Goal: Navigation & Orientation: Understand site structure

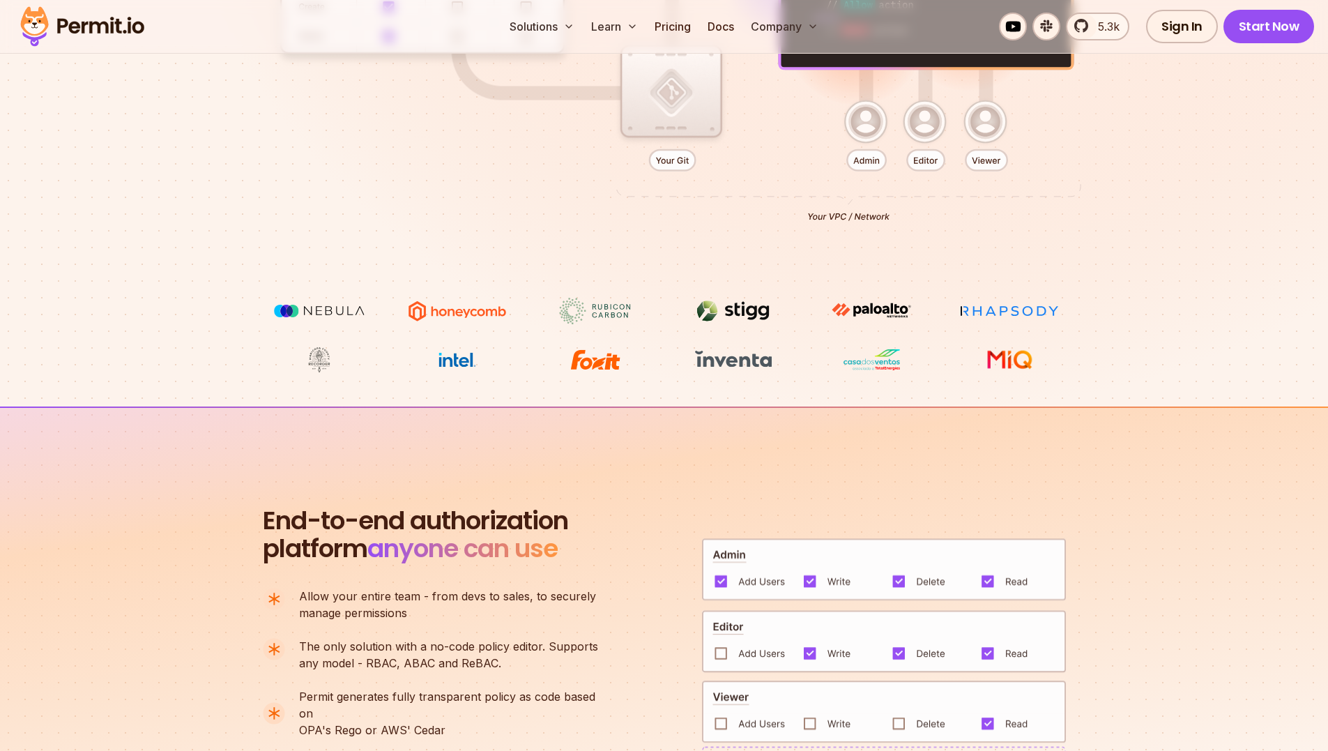
scroll to position [364, 0]
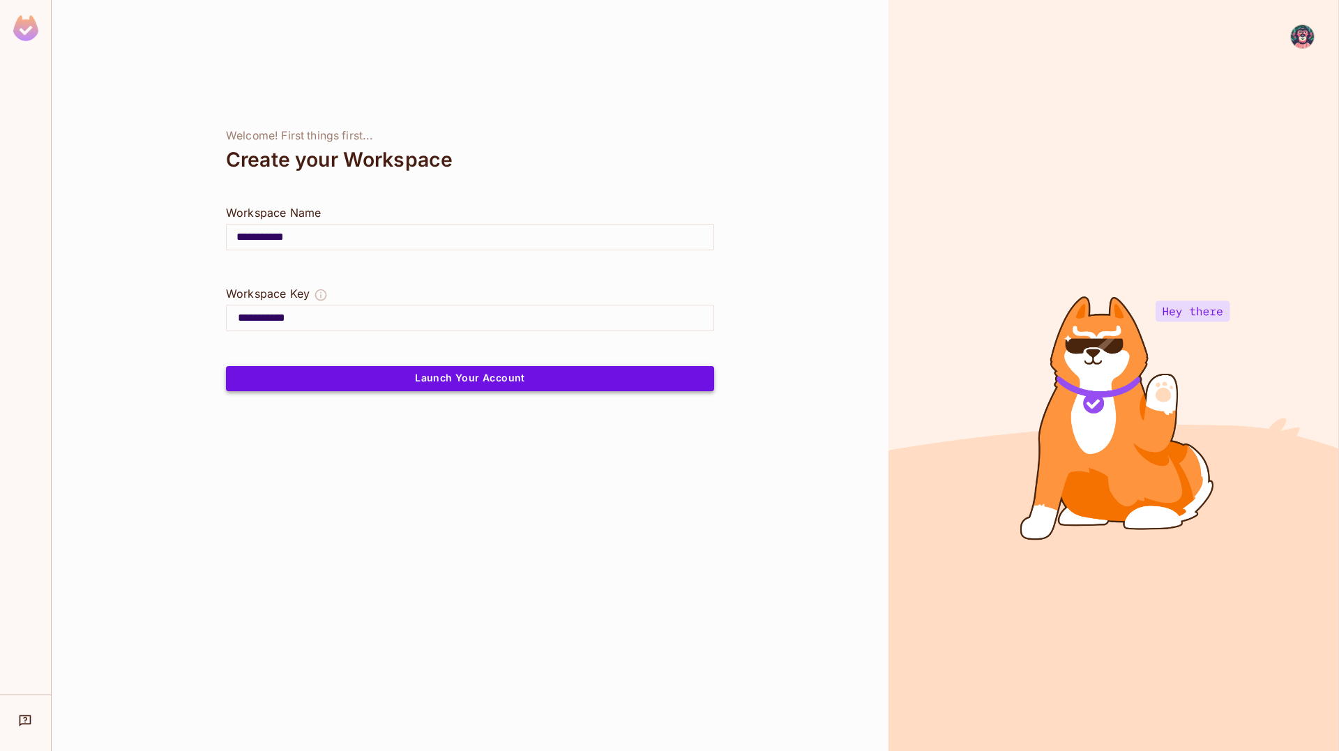
click at [584, 377] on button "Launch Your Account" at bounding box center [470, 378] width 488 height 25
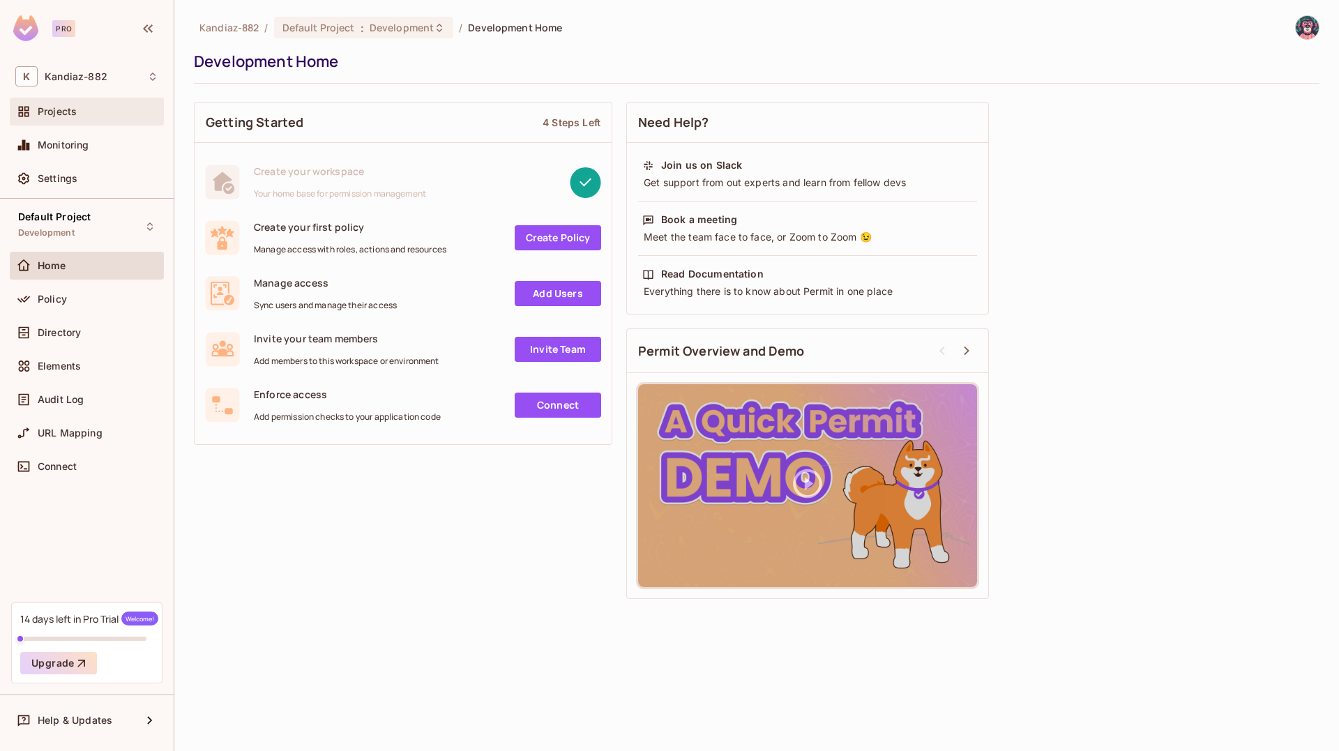
click at [93, 121] on div "Projects" at bounding box center [87, 112] width 154 height 28
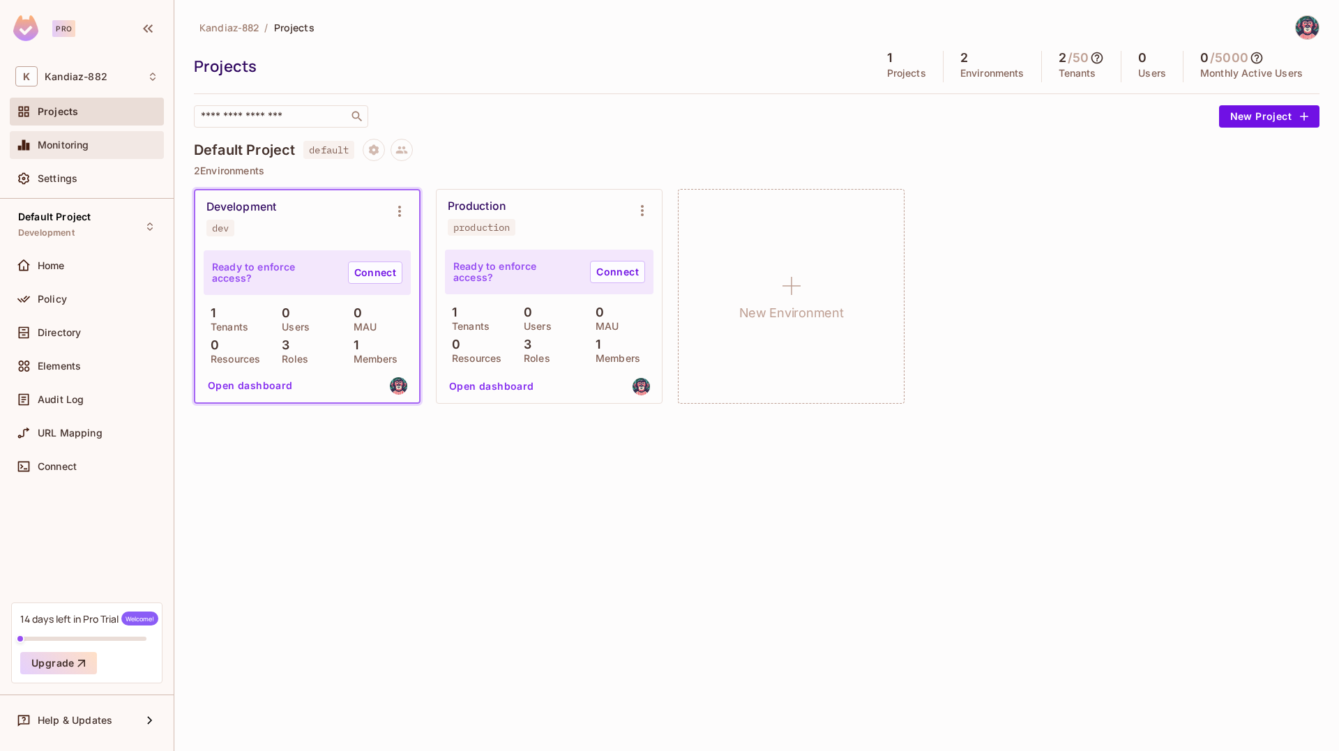
click at [95, 151] on div "Monitoring" at bounding box center [98, 144] width 121 height 11
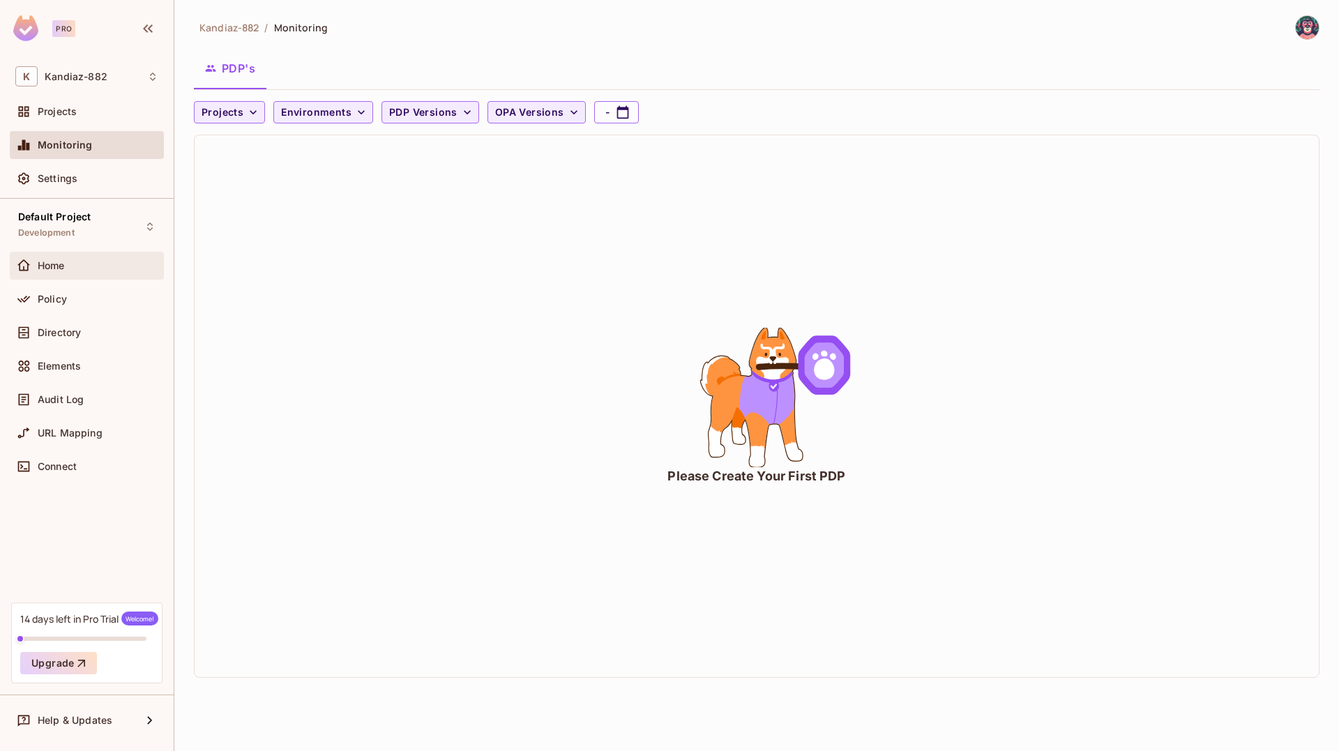
click at [79, 267] on div "Home" at bounding box center [98, 265] width 121 height 11
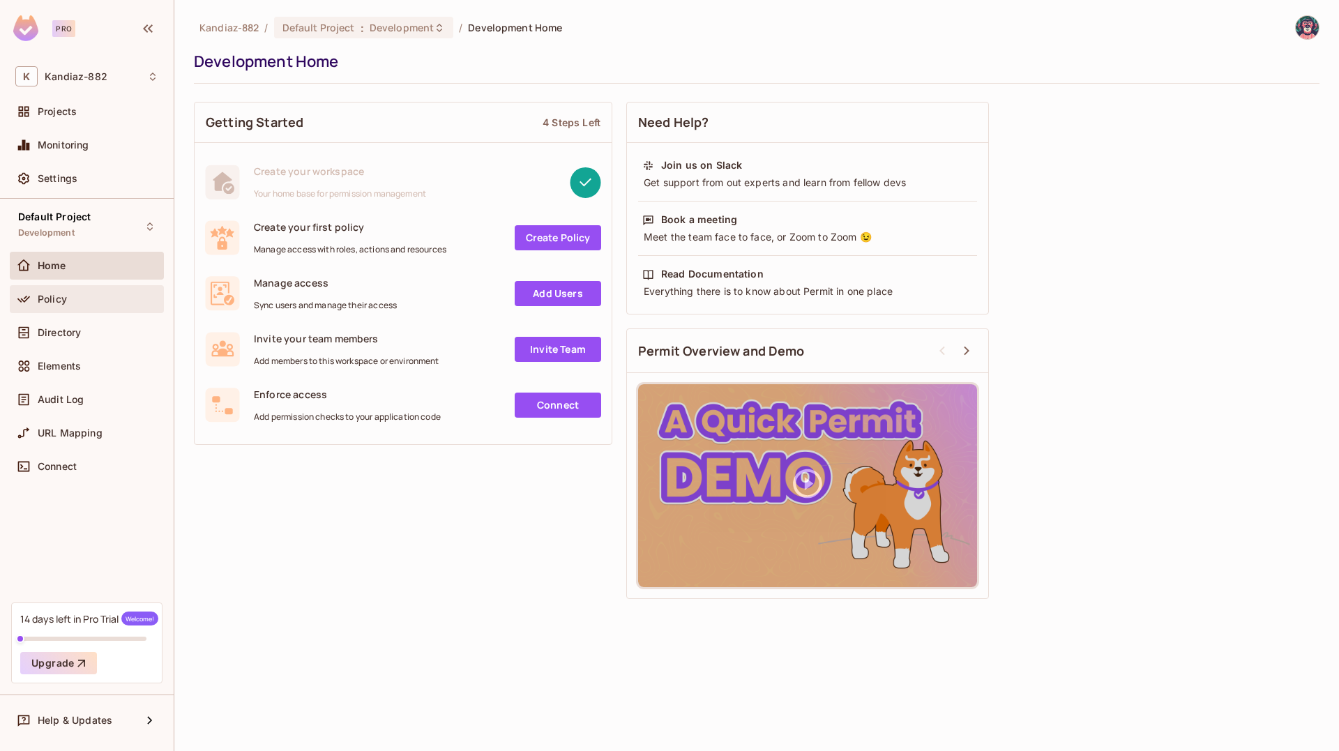
click at [77, 295] on div "Policy" at bounding box center [98, 299] width 121 height 11
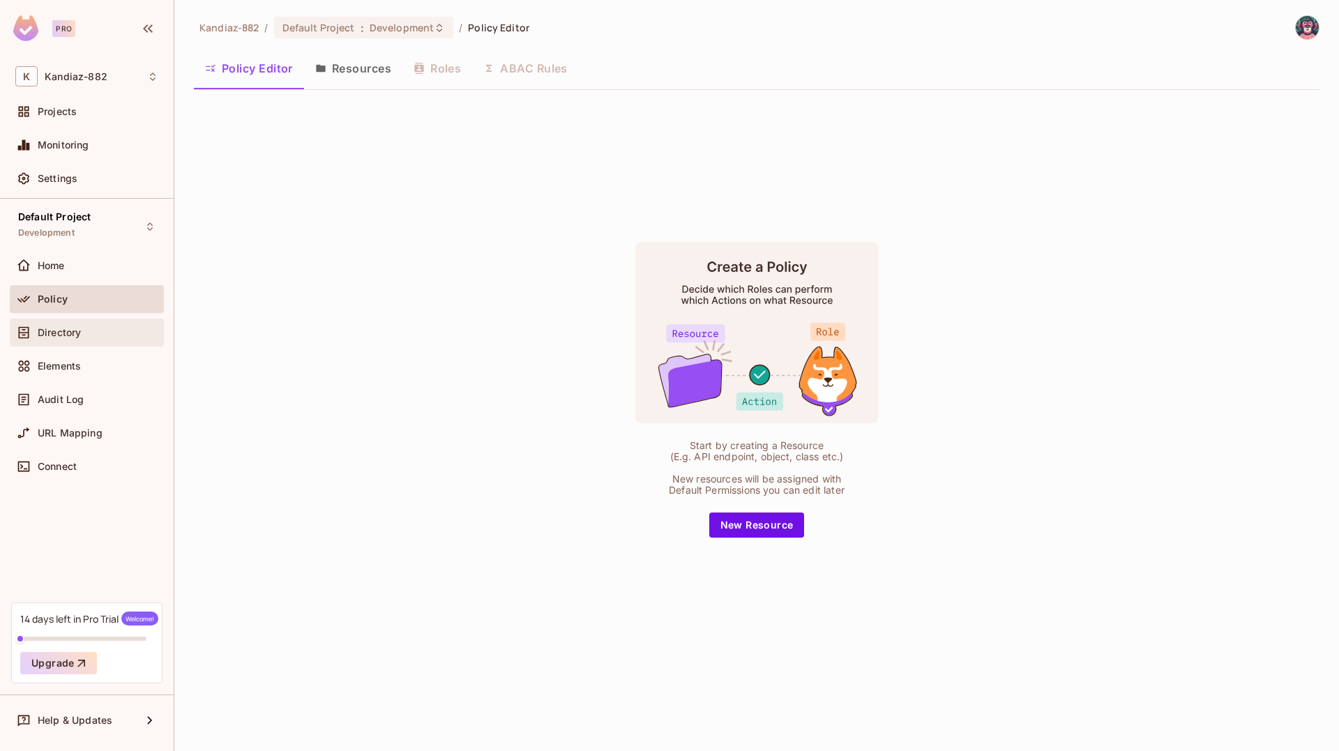
click at [75, 324] on div "Directory" at bounding box center [86, 332] width 143 height 17
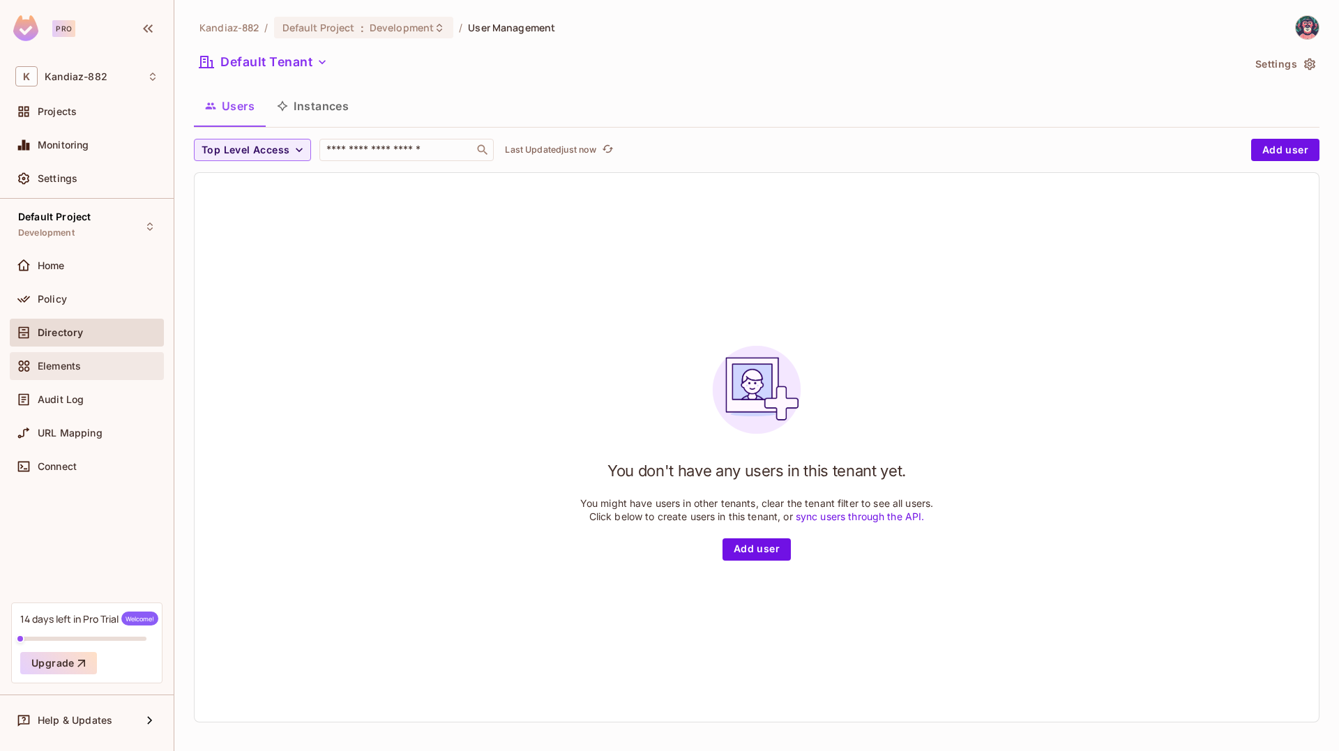
click at [91, 361] on div "Elements" at bounding box center [98, 366] width 121 height 11
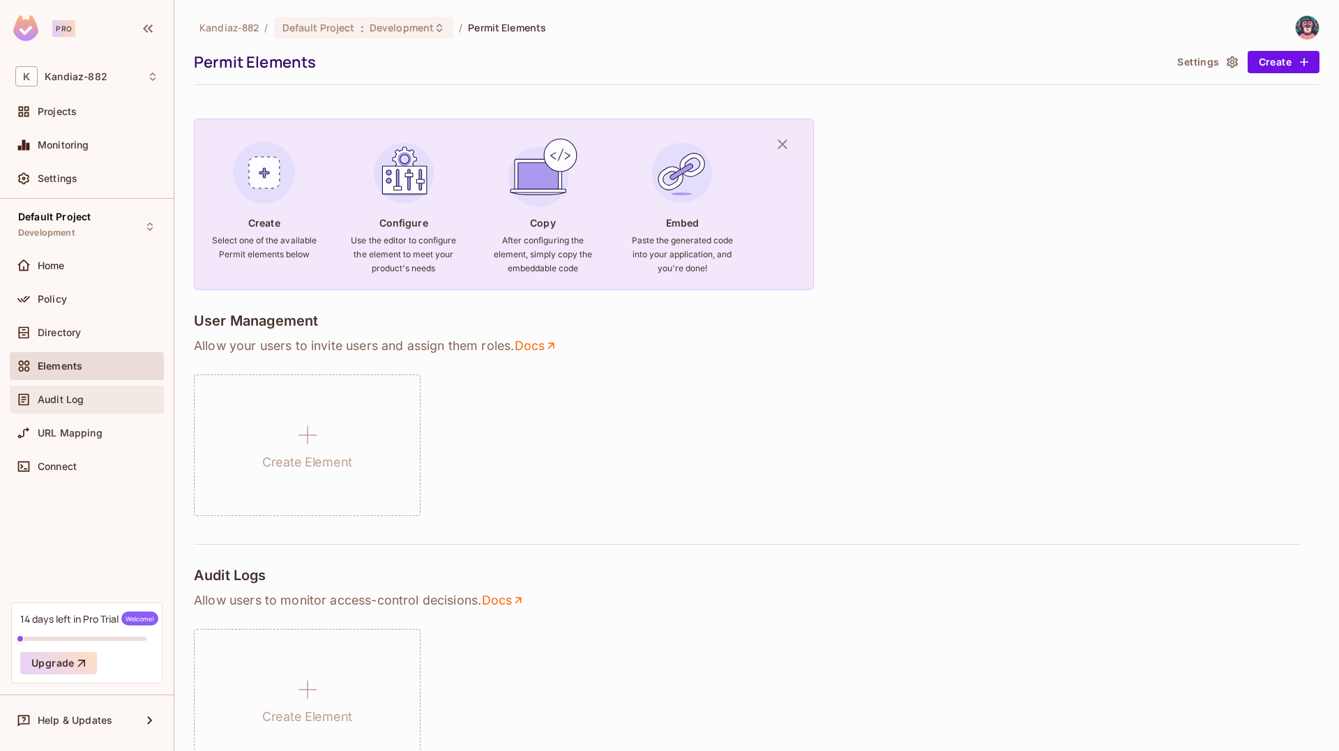
click at [90, 390] on div "Audit Log" at bounding box center [87, 400] width 154 height 28
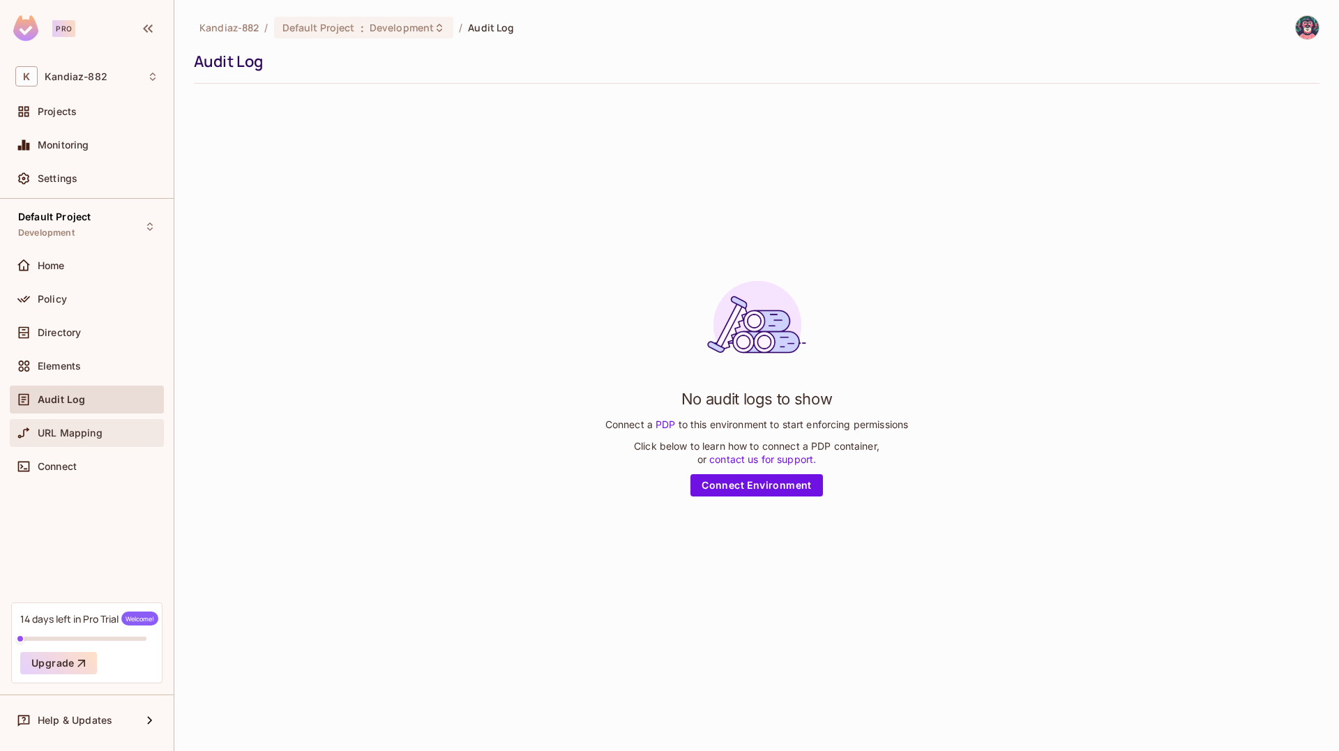
click at [89, 434] on span "URL Mapping" at bounding box center [70, 432] width 65 height 11
